Goal: Navigation & Orientation: Find specific page/section

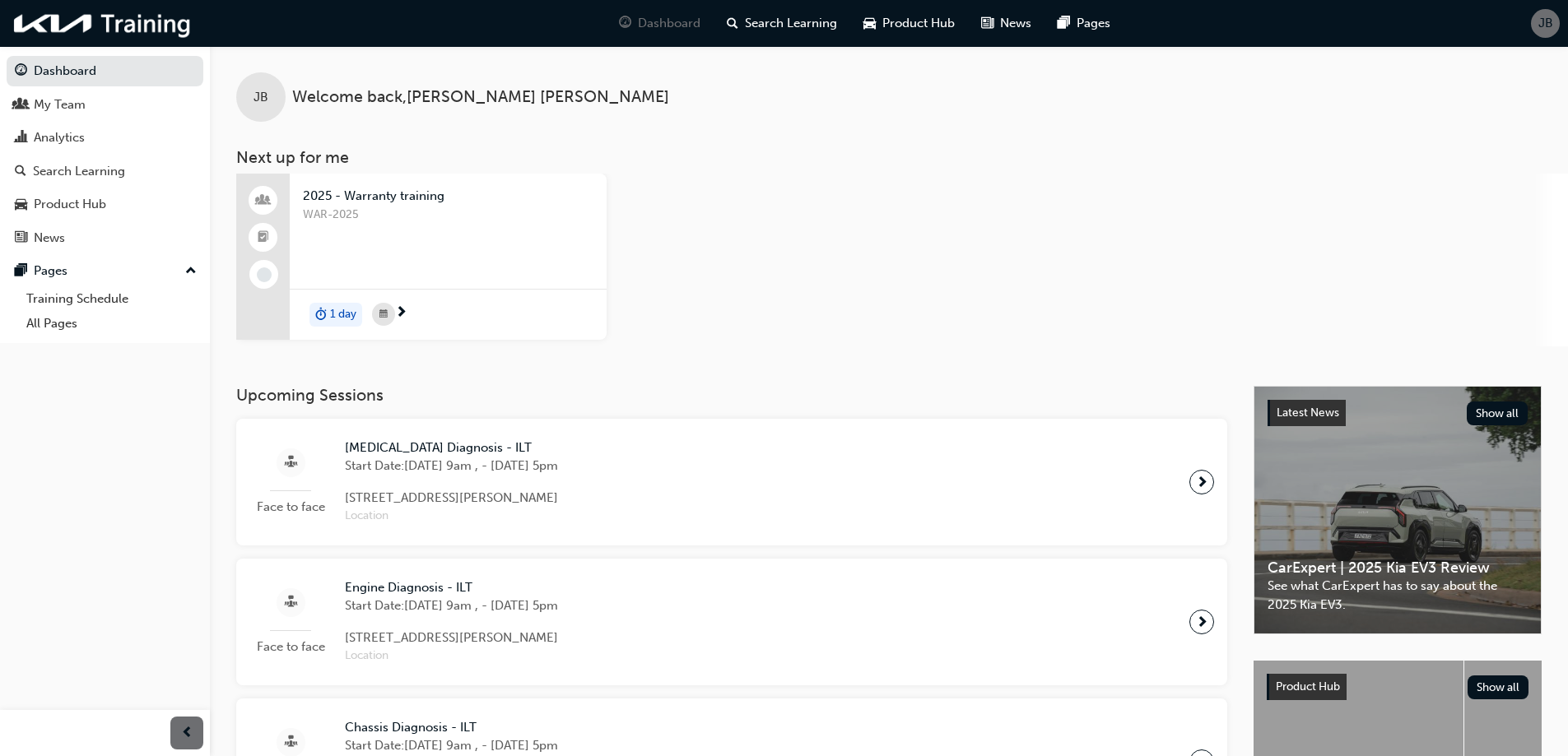
click at [896, 258] on div "2025 - Warranty training WAR-2025 1 day" at bounding box center [902, 261] width 1332 height 173
click at [87, 169] on div "Search Learning" at bounding box center [79, 171] width 92 height 19
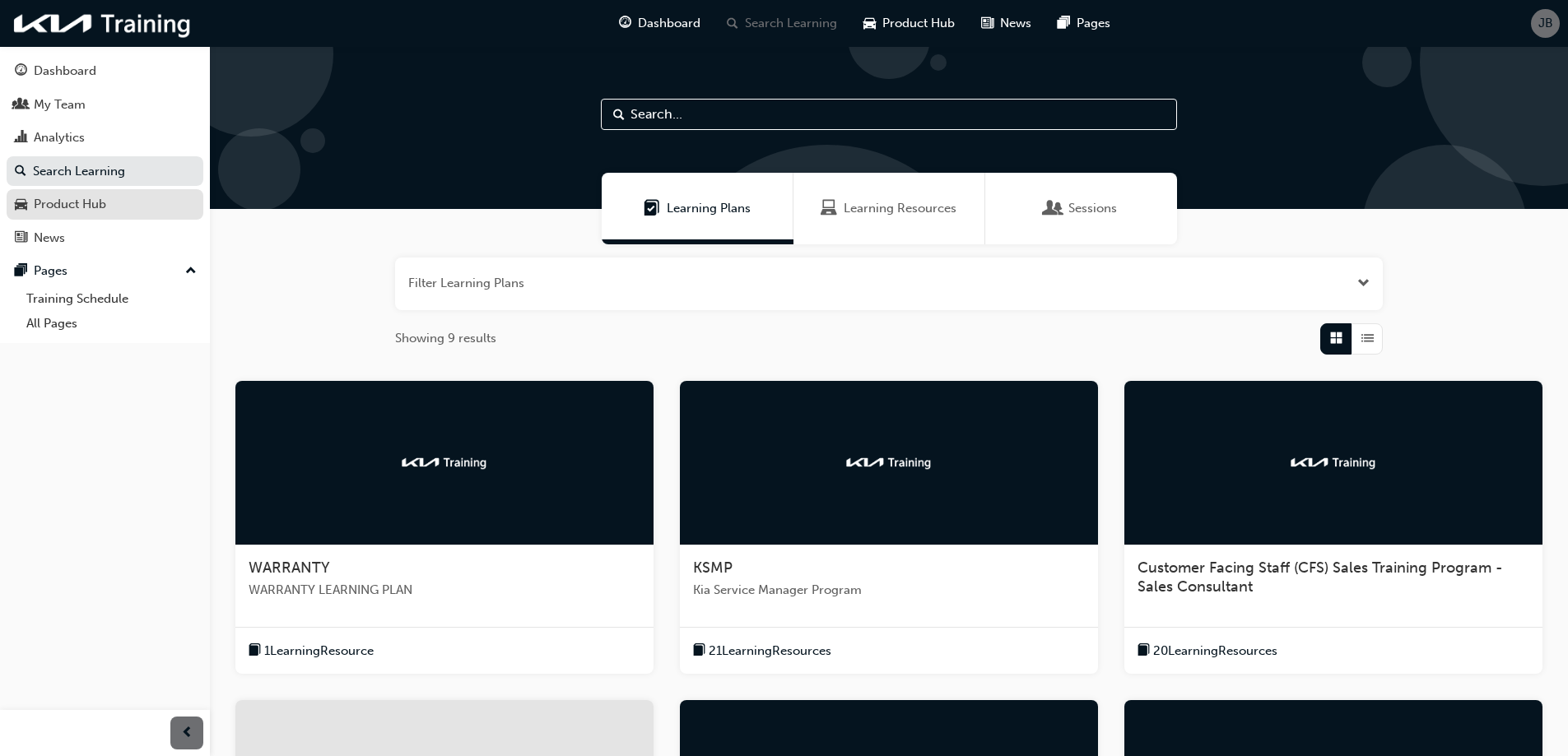
click at [87, 197] on div "Product Hub" at bounding box center [70, 204] width 73 height 19
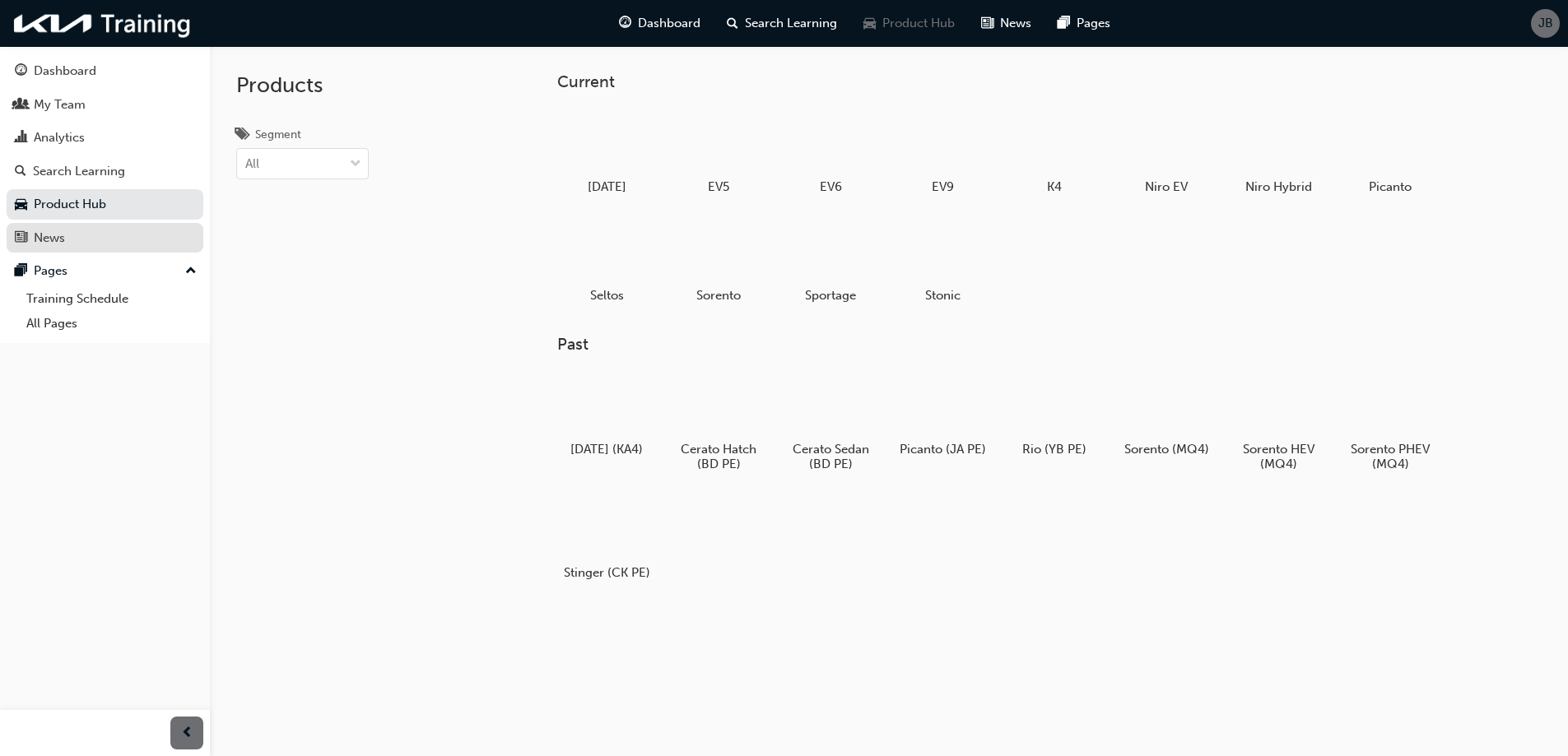
click at [55, 249] on link "News" at bounding box center [105, 238] width 197 height 30
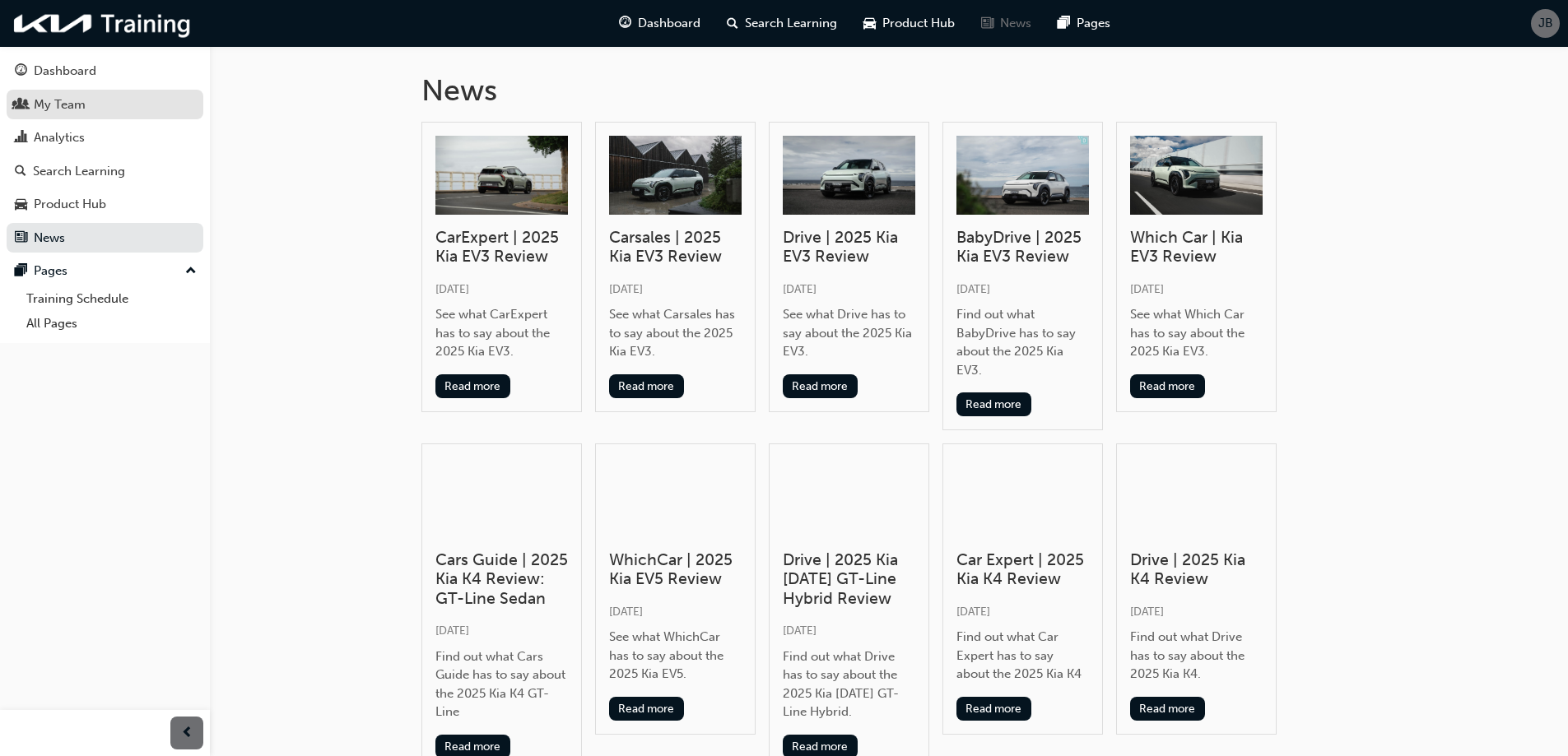
click at [89, 111] on div "My Team" at bounding box center [105, 105] width 180 height 21
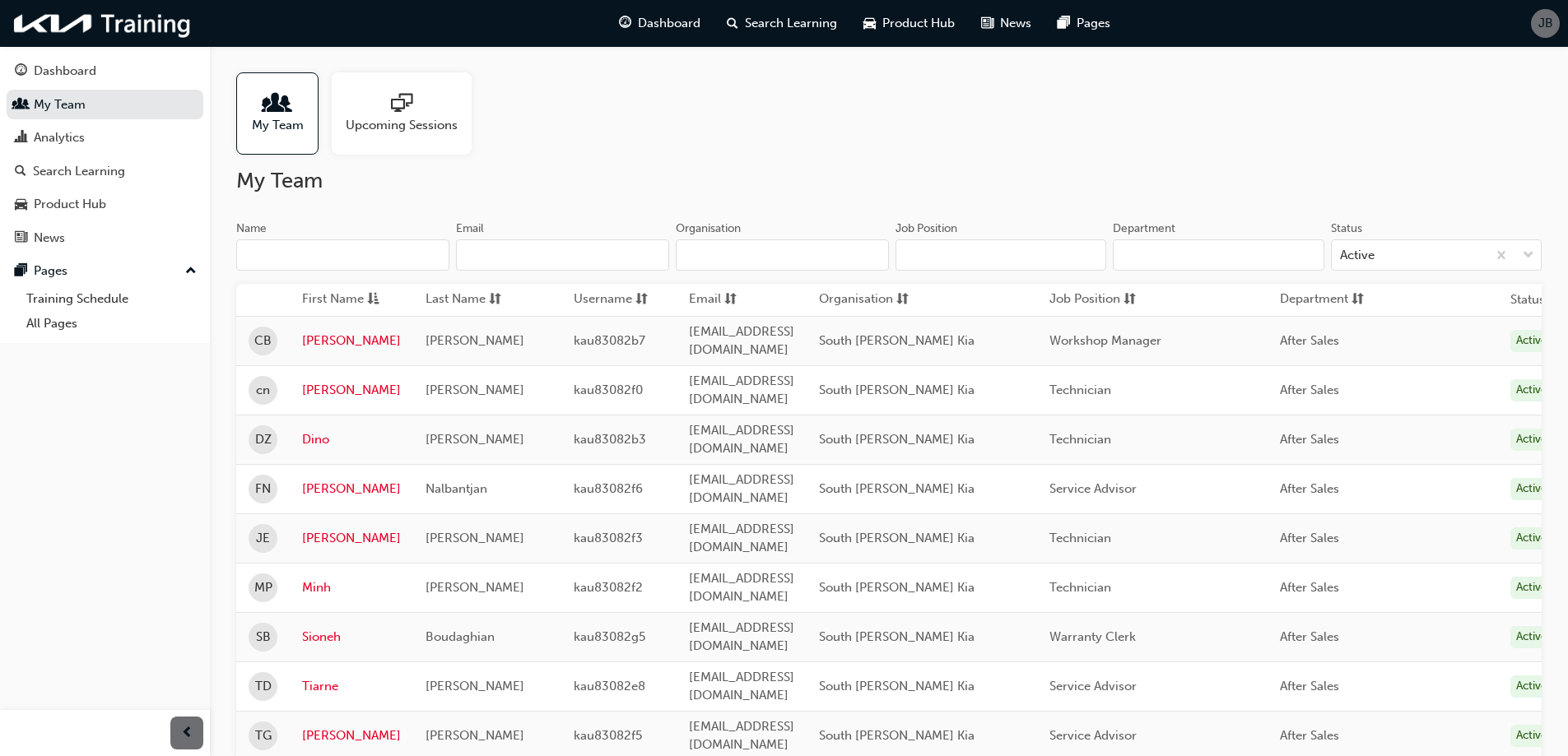
click at [1549, 24] on span "JB" at bounding box center [1545, 23] width 15 height 19
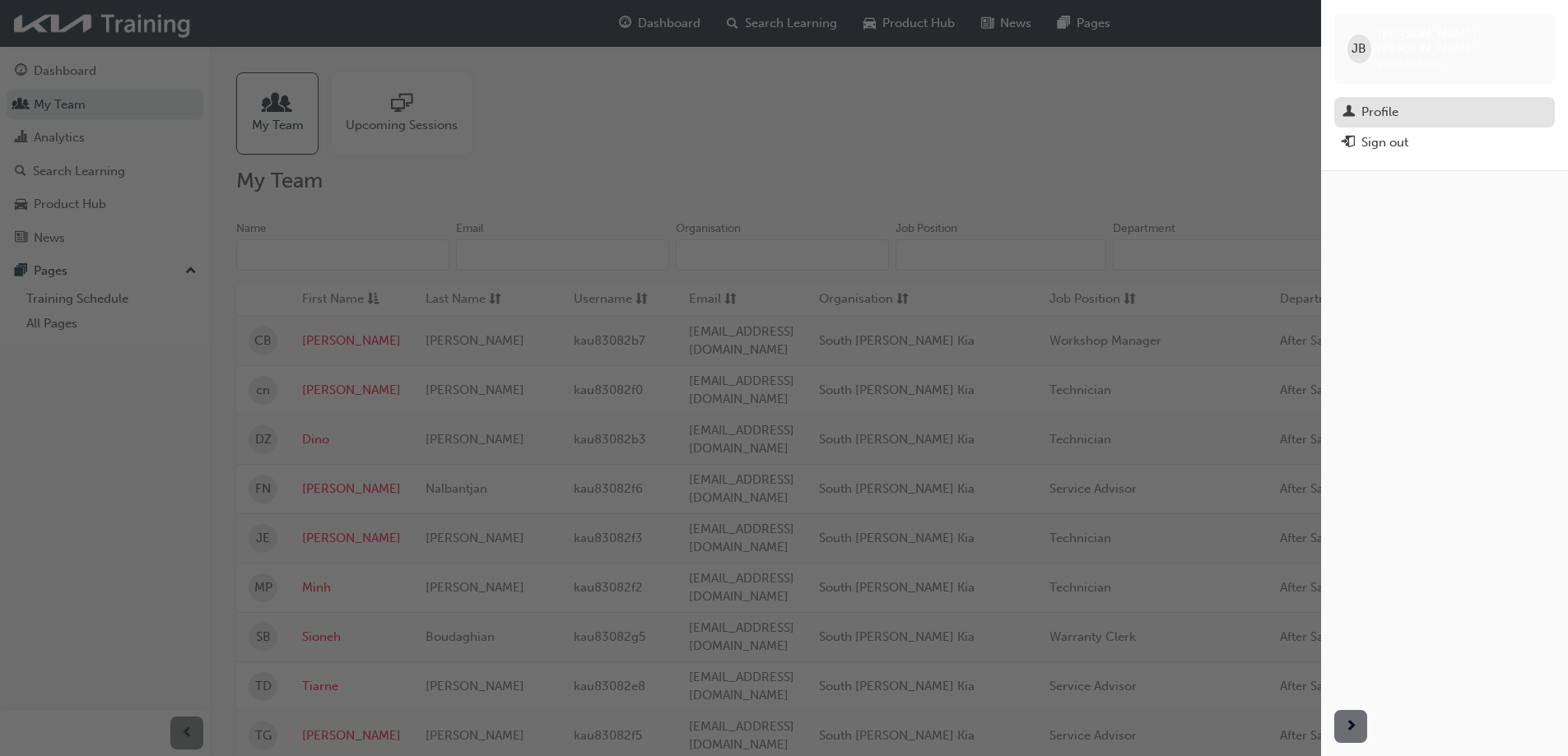
click at [1397, 105] on div "Profile" at bounding box center [1379, 113] width 37 height 19
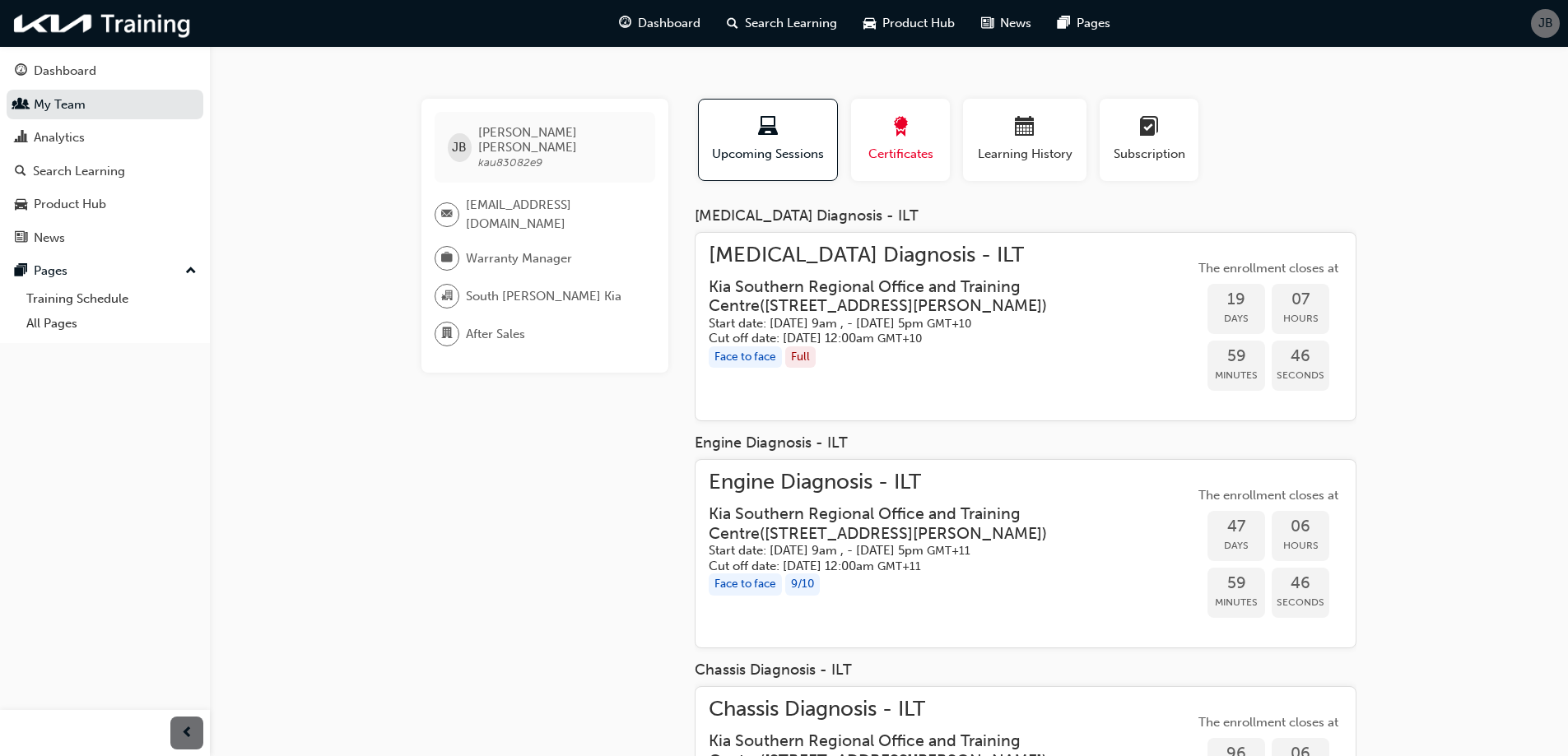
click at [922, 120] on div "button" at bounding box center [900, 129] width 74 height 25
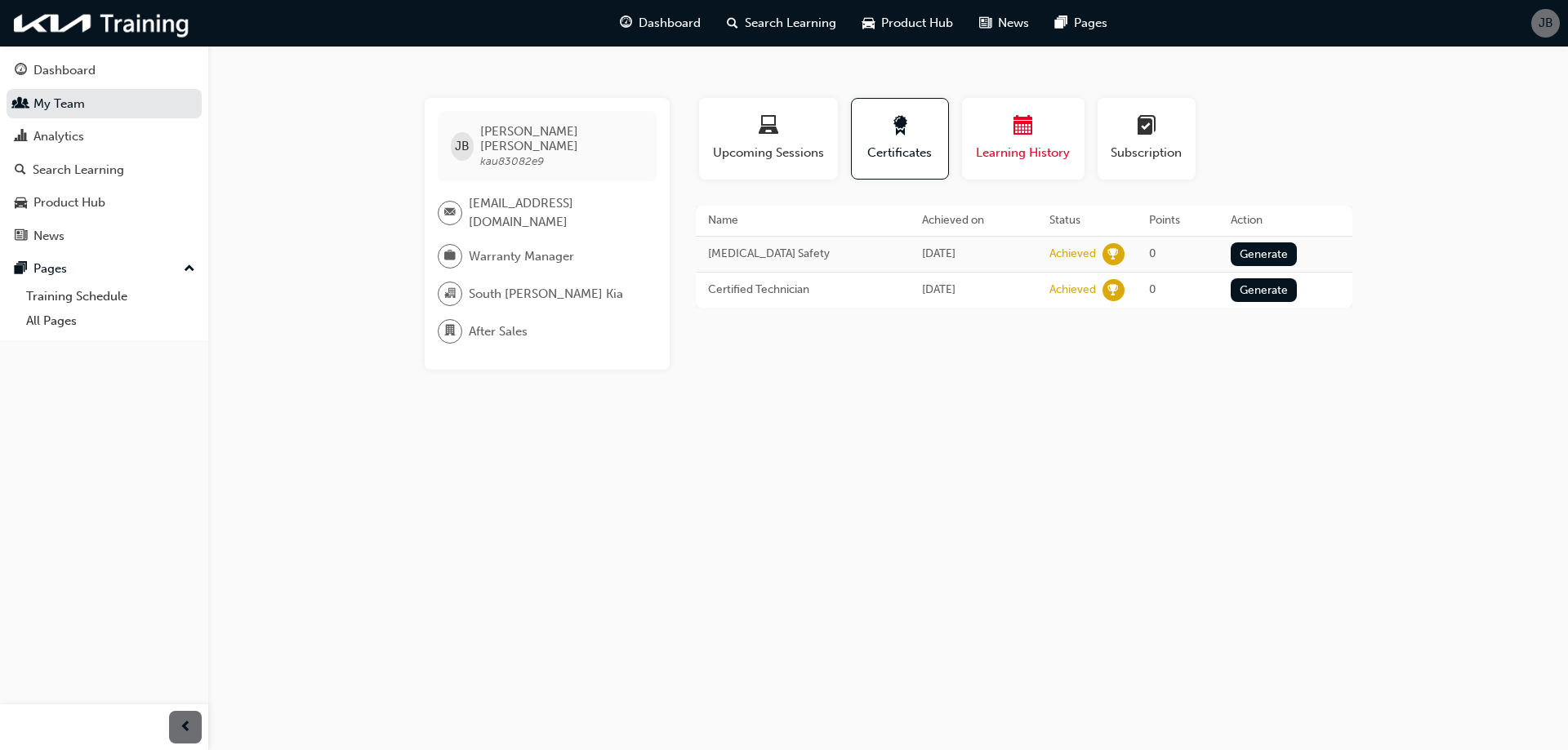
click at [1003, 140] on div "button" at bounding box center [1023, 128] width 98 height 25
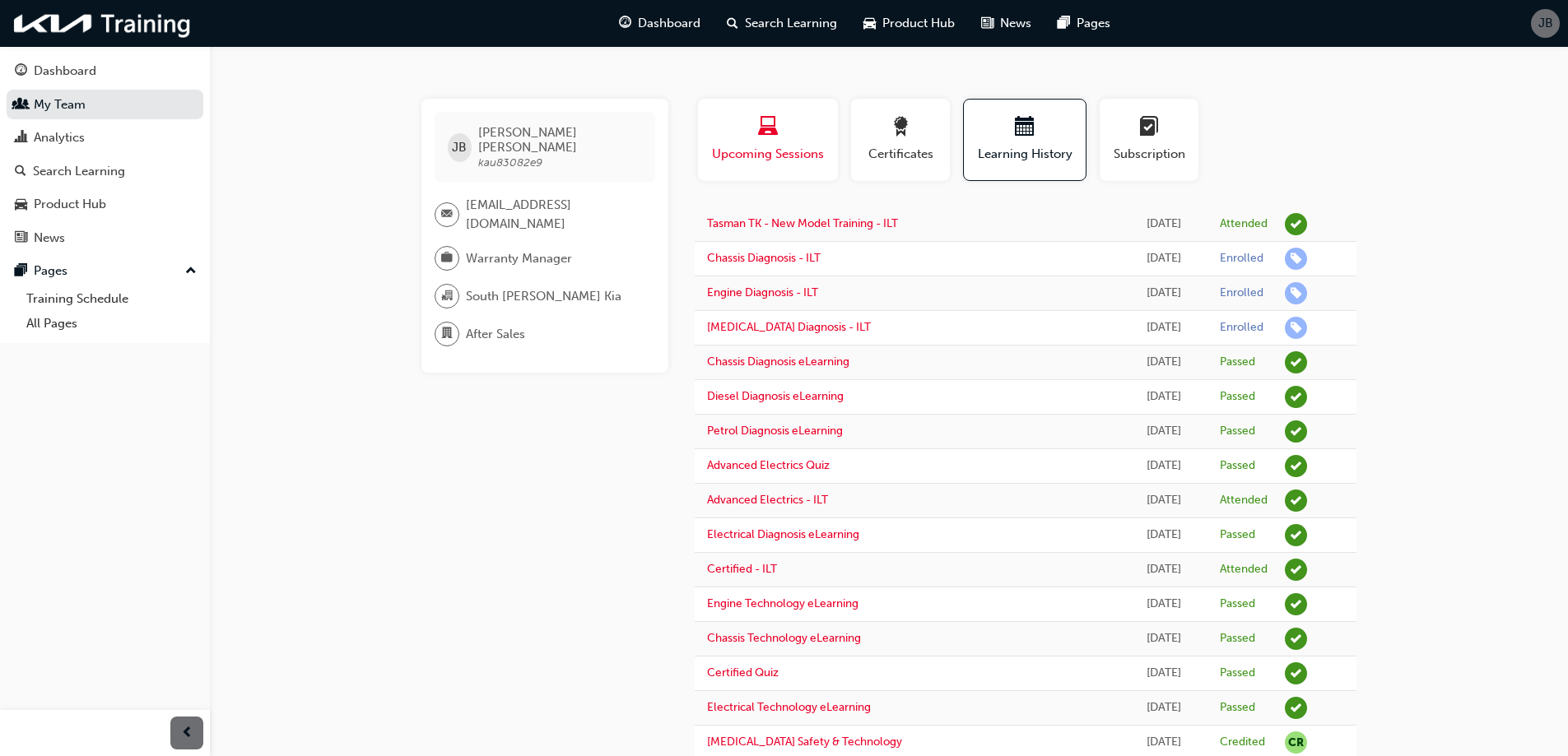
click at [796, 159] on span "Upcoming Sessions" at bounding box center [767, 154] width 115 height 19
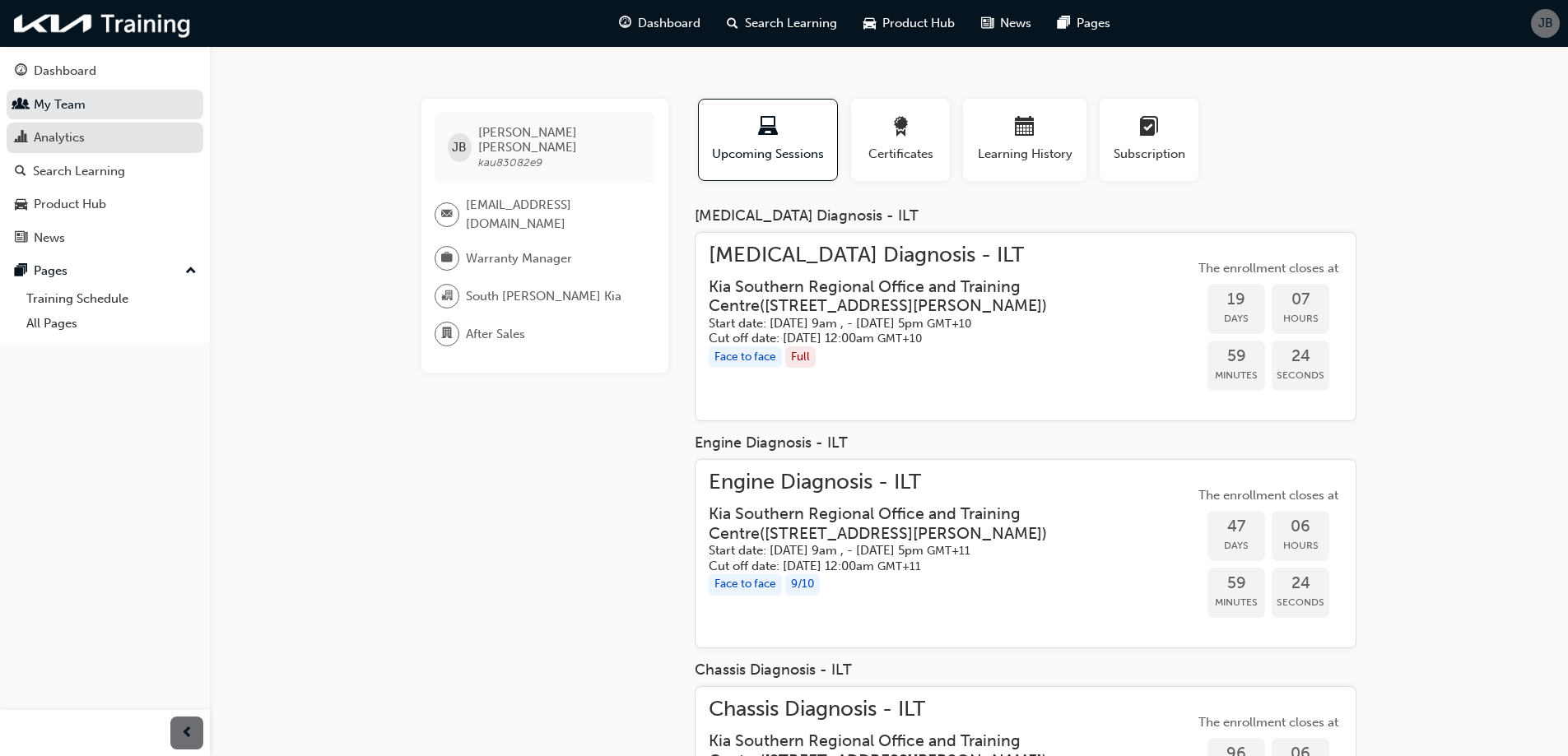
click at [105, 127] on div "Analytics" at bounding box center [105, 138] width 180 height 21
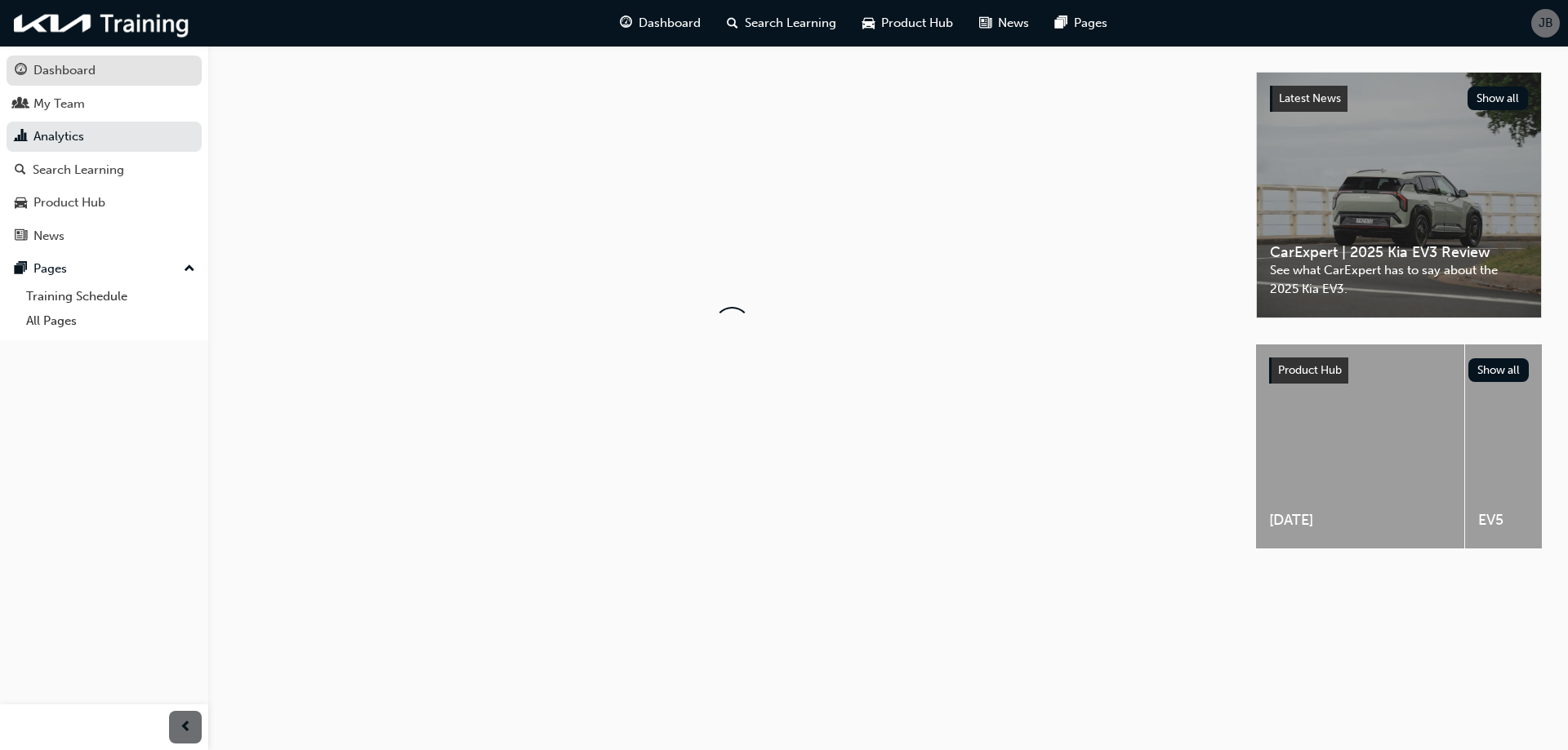
click at [111, 76] on div "Dashboard" at bounding box center [104, 70] width 179 height 21
